Goal: Information Seeking & Learning: Learn about a topic

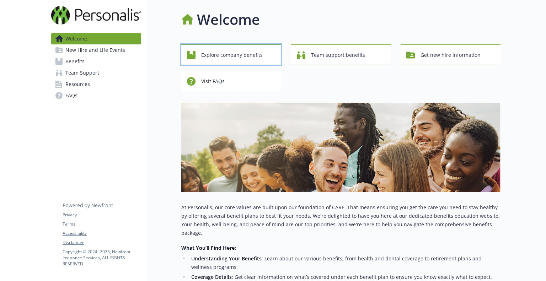
click at [255, 61] on span "Explore company benefits" at bounding box center [231, 55] width 61 height 14
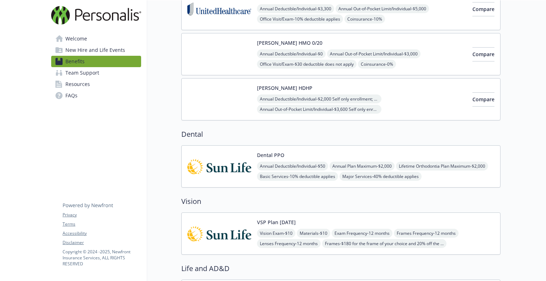
scroll to position [142, 0]
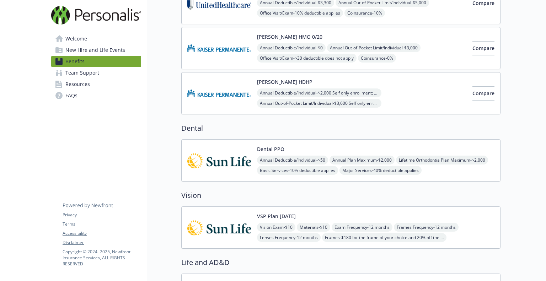
click at [204, 158] on img at bounding box center [219, 160] width 64 height 30
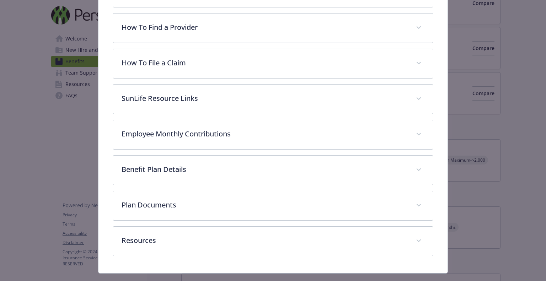
scroll to position [228, 0]
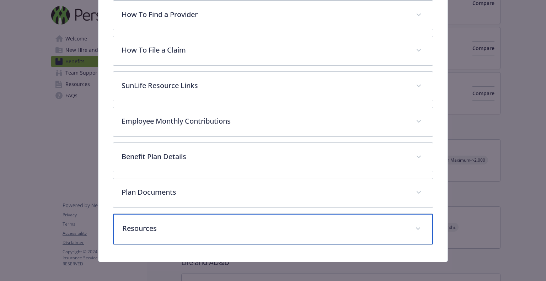
click at [405, 226] on div "Resources" at bounding box center [273, 229] width 320 height 31
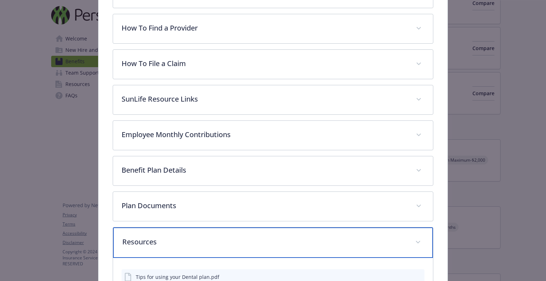
scroll to position [186, 0]
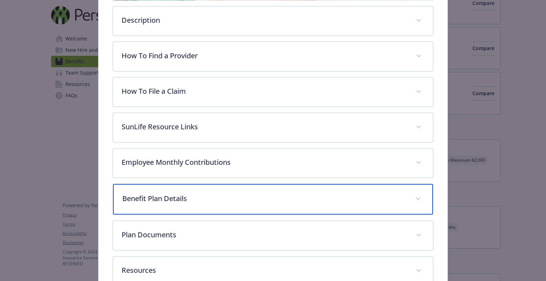
click at [407, 199] on div "Benefit Plan Details" at bounding box center [273, 199] width 320 height 31
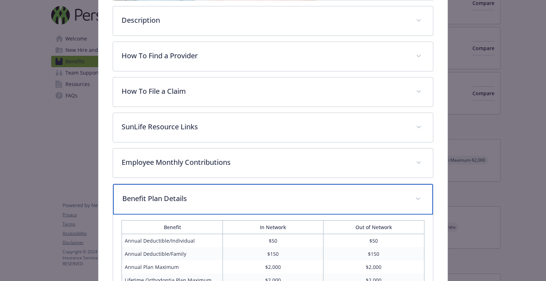
click at [404, 196] on div "Benefit Plan Details" at bounding box center [273, 199] width 320 height 31
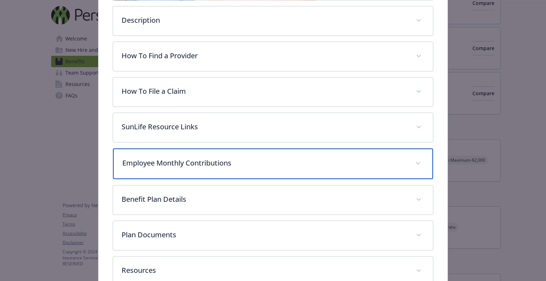
click at [407, 162] on div "Employee Monthly Contributions" at bounding box center [273, 164] width 320 height 31
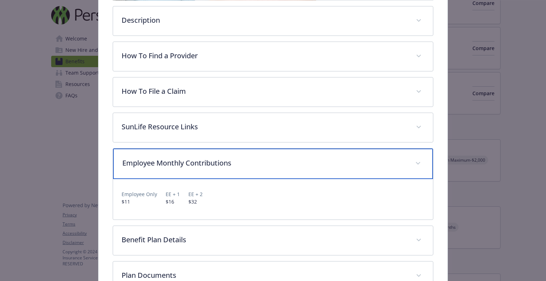
click at [407, 162] on div "Employee Monthly Contributions" at bounding box center [273, 164] width 320 height 31
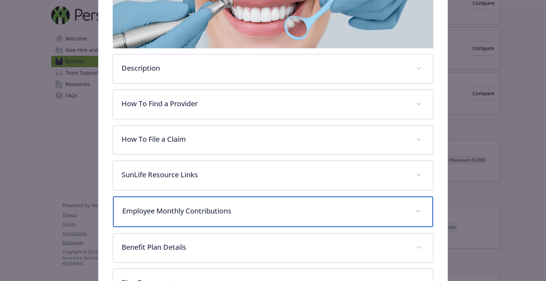
scroll to position [115, 0]
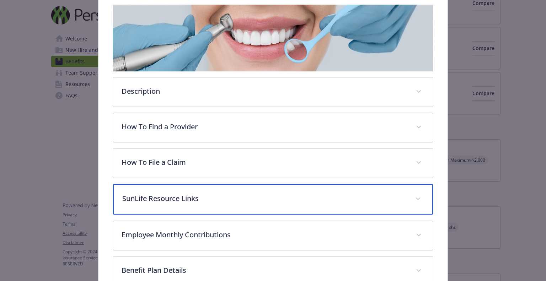
click at [394, 191] on div "SunLife Resource Links" at bounding box center [273, 199] width 320 height 31
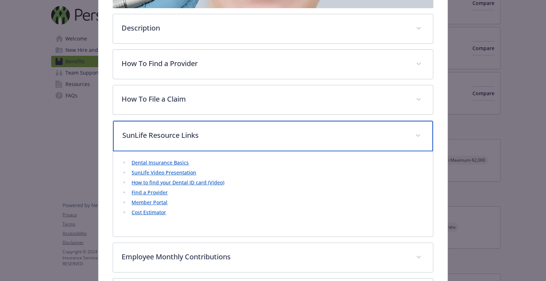
scroll to position [186, 0]
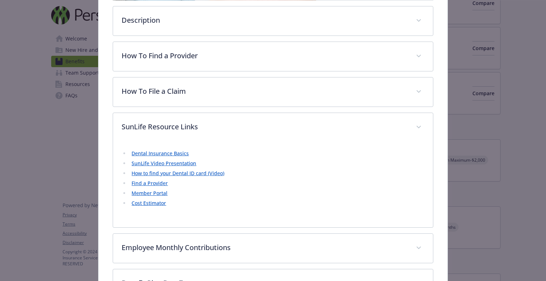
click at [185, 173] on link "How to find your Dental ID card (Video)" at bounding box center [178, 173] width 93 height 7
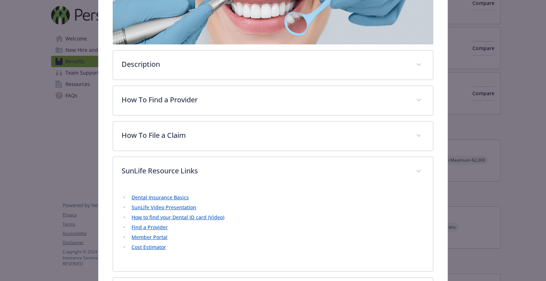
scroll to position [115, 0]
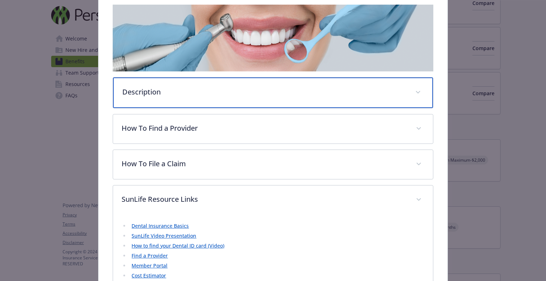
click at [403, 91] on div "Description" at bounding box center [273, 92] width 320 height 31
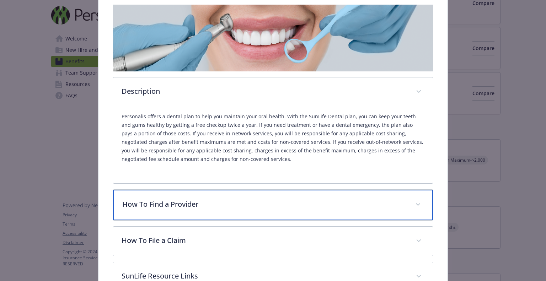
click at [416, 203] on span "details for plan Dental - Dental PPO - Dental PPO" at bounding box center [417, 204] width 11 height 11
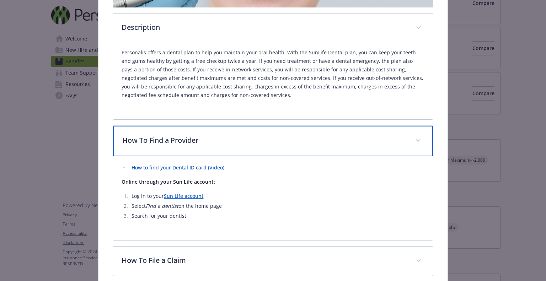
scroll to position [222, 0]
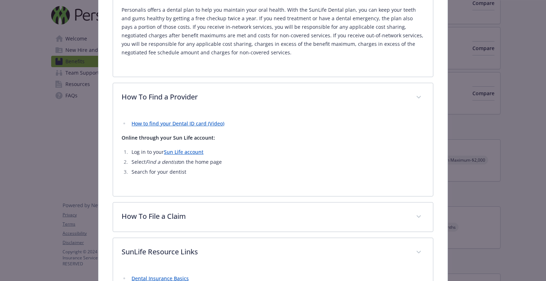
click at [195, 152] on link "Sun Life account" at bounding box center [183, 152] width 39 height 7
